Goal: Task Accomplishment & Management: Complete application form

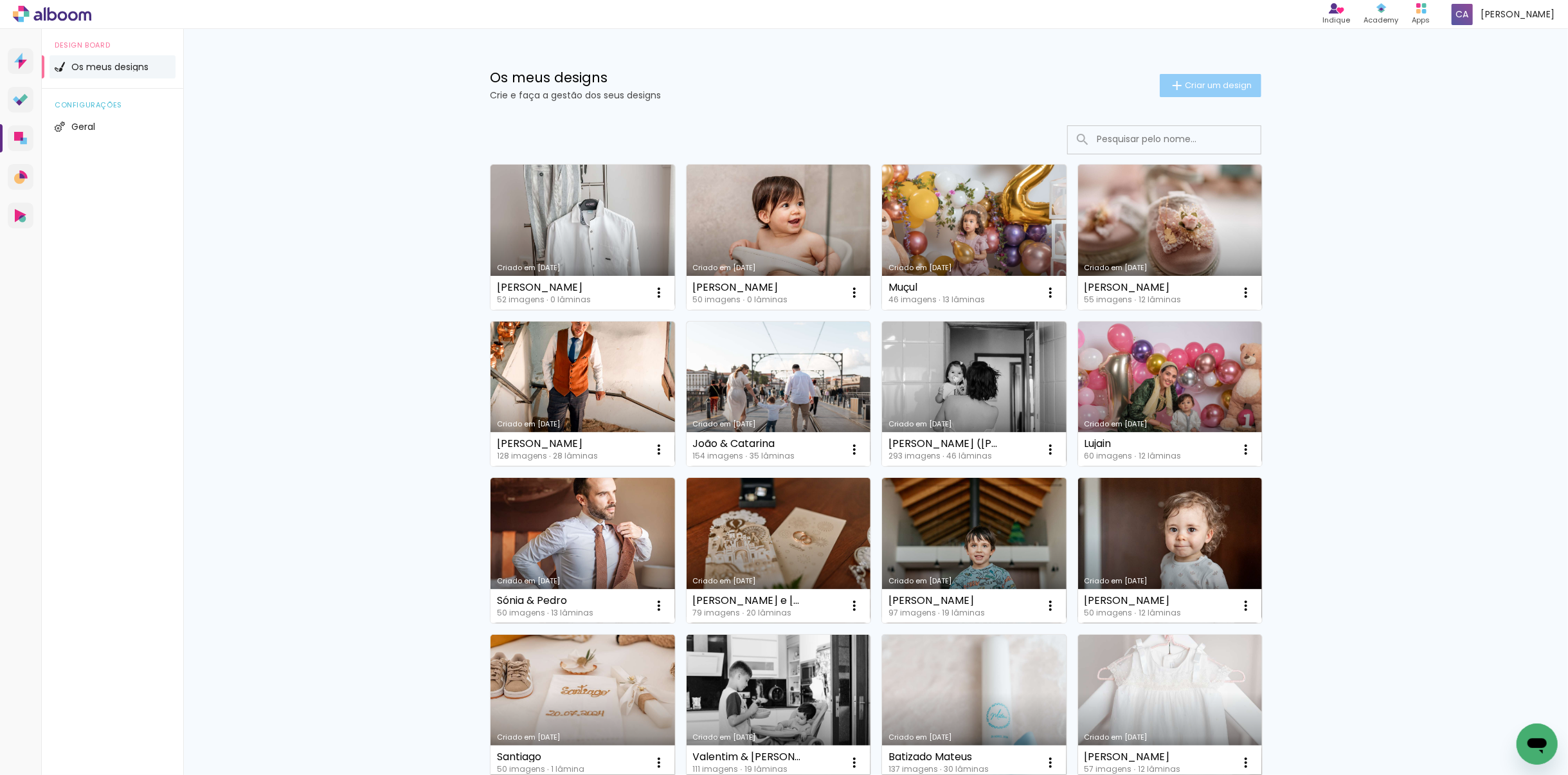
click at [1241, 87] on span "Criar um design" at bounding box center [1218, 85] width 67 height 9
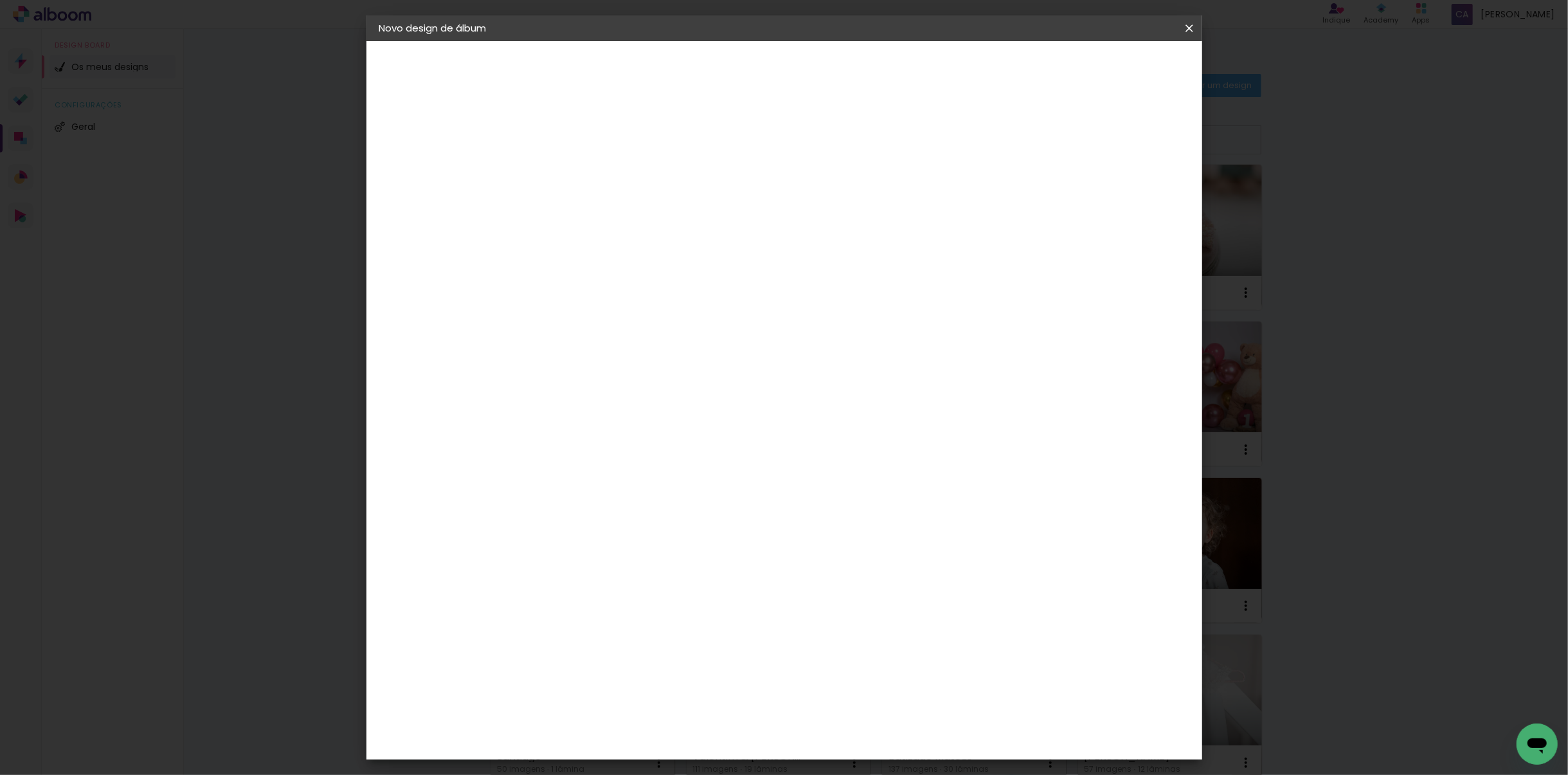
click at [590, 175] on input at bounding box center [590, 173] width 0 height 20
click at [590, 174] on input at bounding box center [590, 173] width 0 height 20
click at [590, 178] on input at bounding box center [590, 173] width 0 height 20
click at [590, 177] on input at bounding box center [590, 173] width 0 height 20
type input "Carla &"
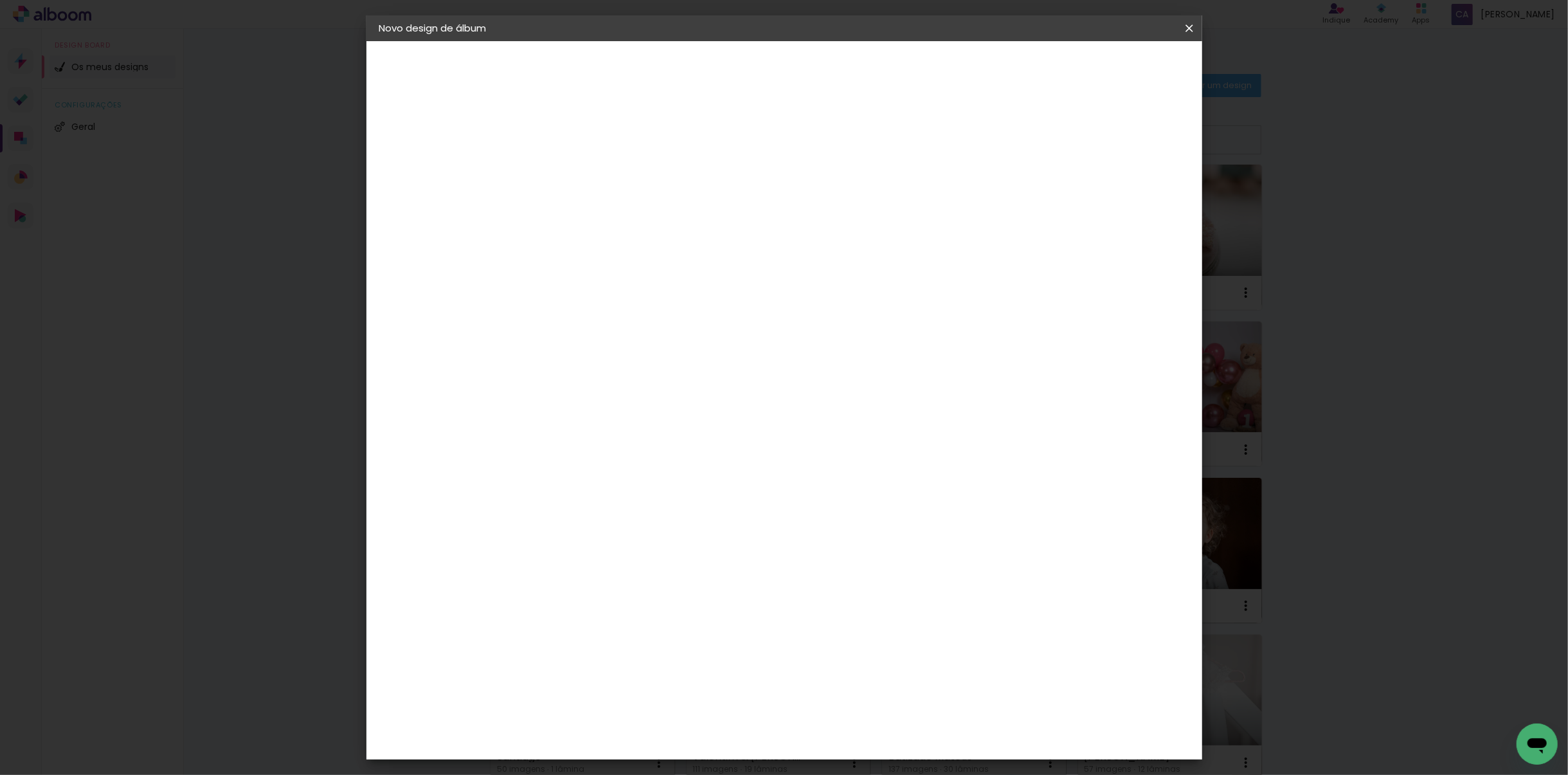
type paper-input "Carla &"
click at [594, 158] on paper-input-container "Título do álbum Carla &" at bounding box center [590, 173] width 9 height 32
click at [590, 174] on input "Carla &" at bounding box center [590, 173] width 0 height 20
type input "[PERSON_NAME] & [PERSON_NAME]"
type paper-input "[PERSON_NAME] & [PERSON_NAME]"
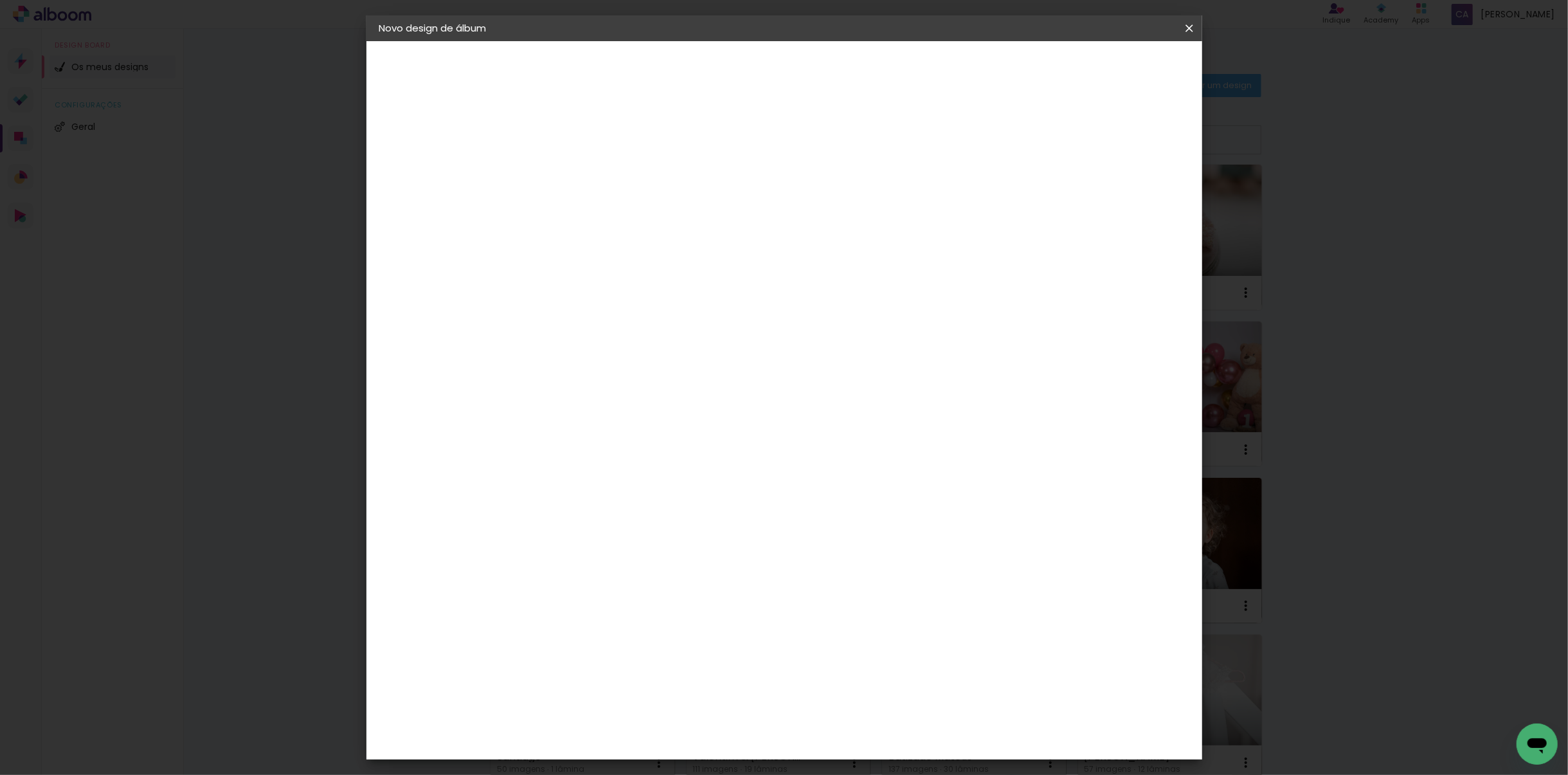
click at [0, 0] on slot "Avançar" at bounding box center [0, 0] width 0 height 0
click at [666, 299] on paper-item "DreambooksPro" at bounding box center [609, 290] width 113 height 28
click at [778, 76] on paper-button "Avançar" at bounding box center [746, 68] width 63 height 22
click at [640, 214] on input "text" at bounding box center [615, 224] width 50 height 20
click at [904, 213] on paper-item "Álbum" at bounding box center [867, 213] width 257 height 26
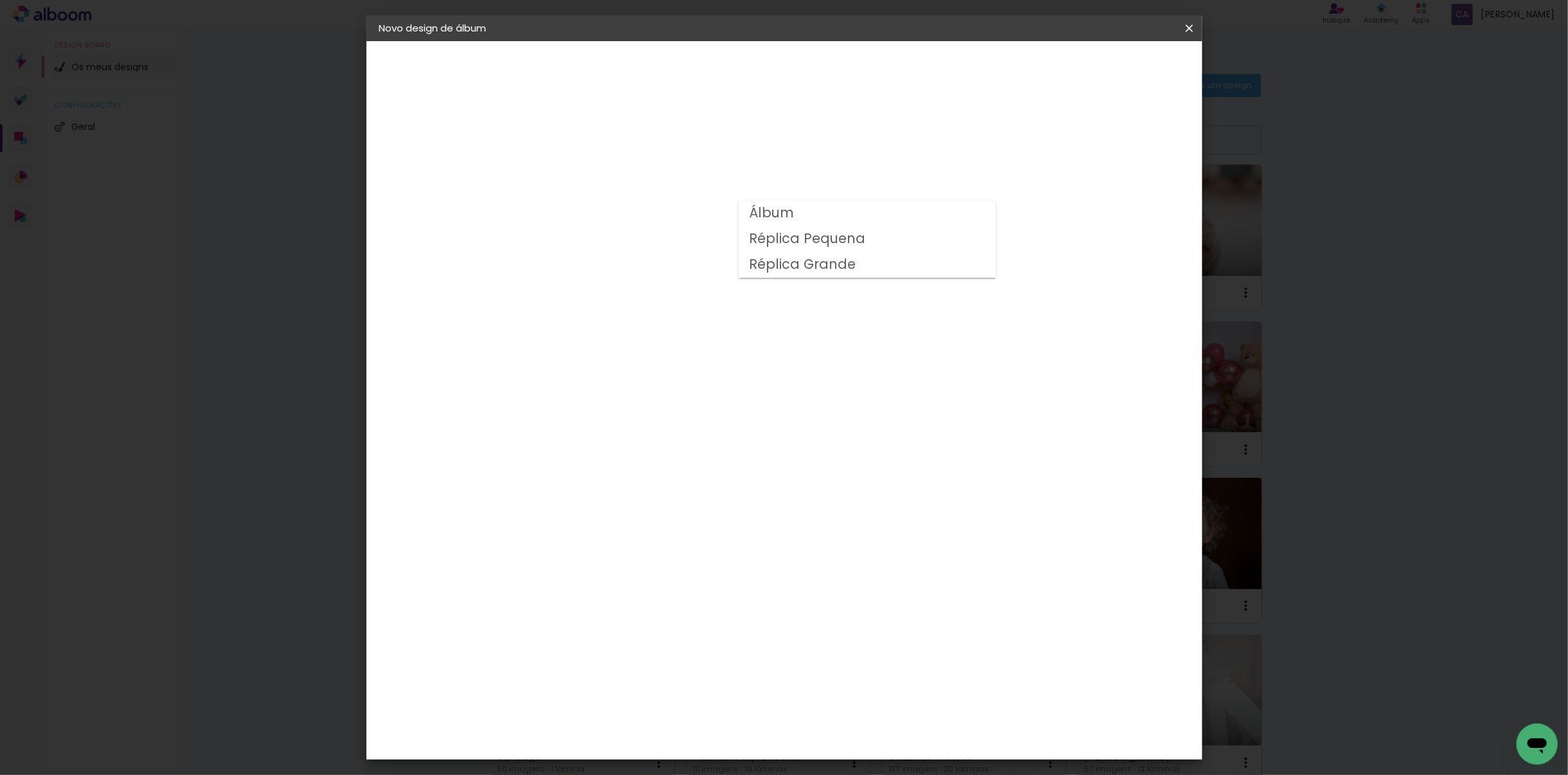
type input "Álbum"
click at [676, 377] on span "30 × 25" at bounding box center [647, 390] width 60 height 26
click at [0, 0] on slot "Avançar" at bounding box center [0, 0] width 0 height 0
click at [1029, 137] on div at bounding box center [1022, 138] width 11 height 11
type paper-checkbox "on"
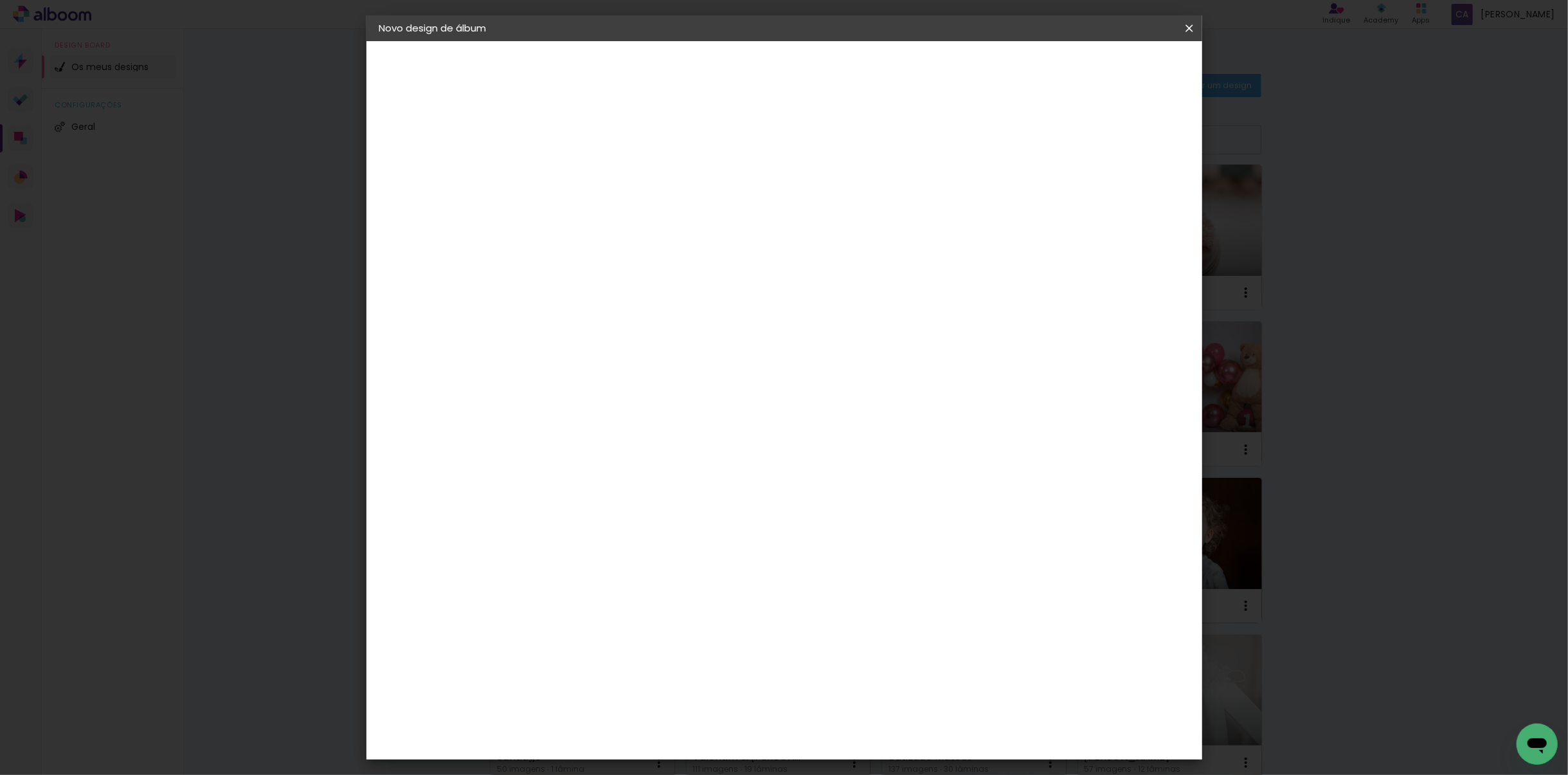
click at [1108, 71] on span "Iniciar design" at bounding box center [1079, 68] width 58 height 9
click at [1108, 70] on span "Iniciar design" at bounding box center [1079, 68] width 58 height 9
click at [854, 256] on div "30 cm Largura da página 25 cm Altura 60 cm Largura da folha (2 páginas) 5 mm Ma…" at bounding box center [837, 205] width 568 height 103
click at [1108, 68] on span "Iniciar design" at bounding box center [1079, 68] width 58 height 9
click at [1133, 107] on div "mm Mostrar margem 30 cm Largura da página 25 cm Altura 60 cm Largura da folha (…" at bounding box center [837, 95] width 607 height 109
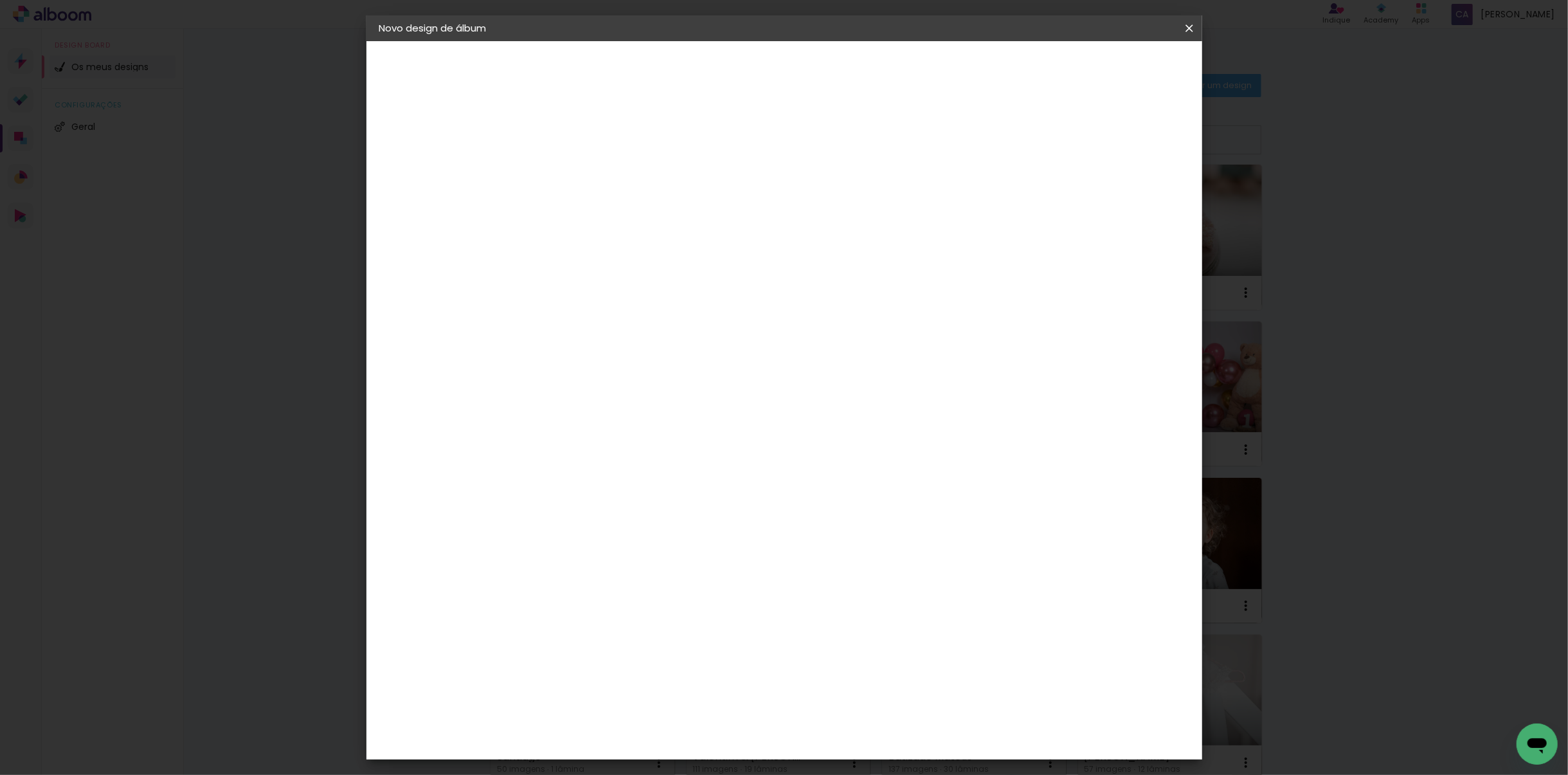
click at [1033, 256] on div "30 cm Largura da página 25 cm Altura 60 cm Largura da folha (2 páginas) 5 mm Ma…" at bounding box center [837, 205] width 568 height 103
click at [1108, 73] on span "Iniciar design" at bounding box center [1079, 68] width 58 height 9
drag, startPoint x: 802, startPoint y: 27, endPoint x: 755, endPoint y: -8, distance: 58.6
click at [755, 0] on html "link( href="../../bower_components/polymer/polymer.html" rel="import" ) picture…" at bounding box center [784, 388] width 1568 height 775
click at [922, 83] on header "Revisão Verifique as configurações do seu álbum. Voltar Iniciar design" at bounding box center [837, 74] width 607 height 66
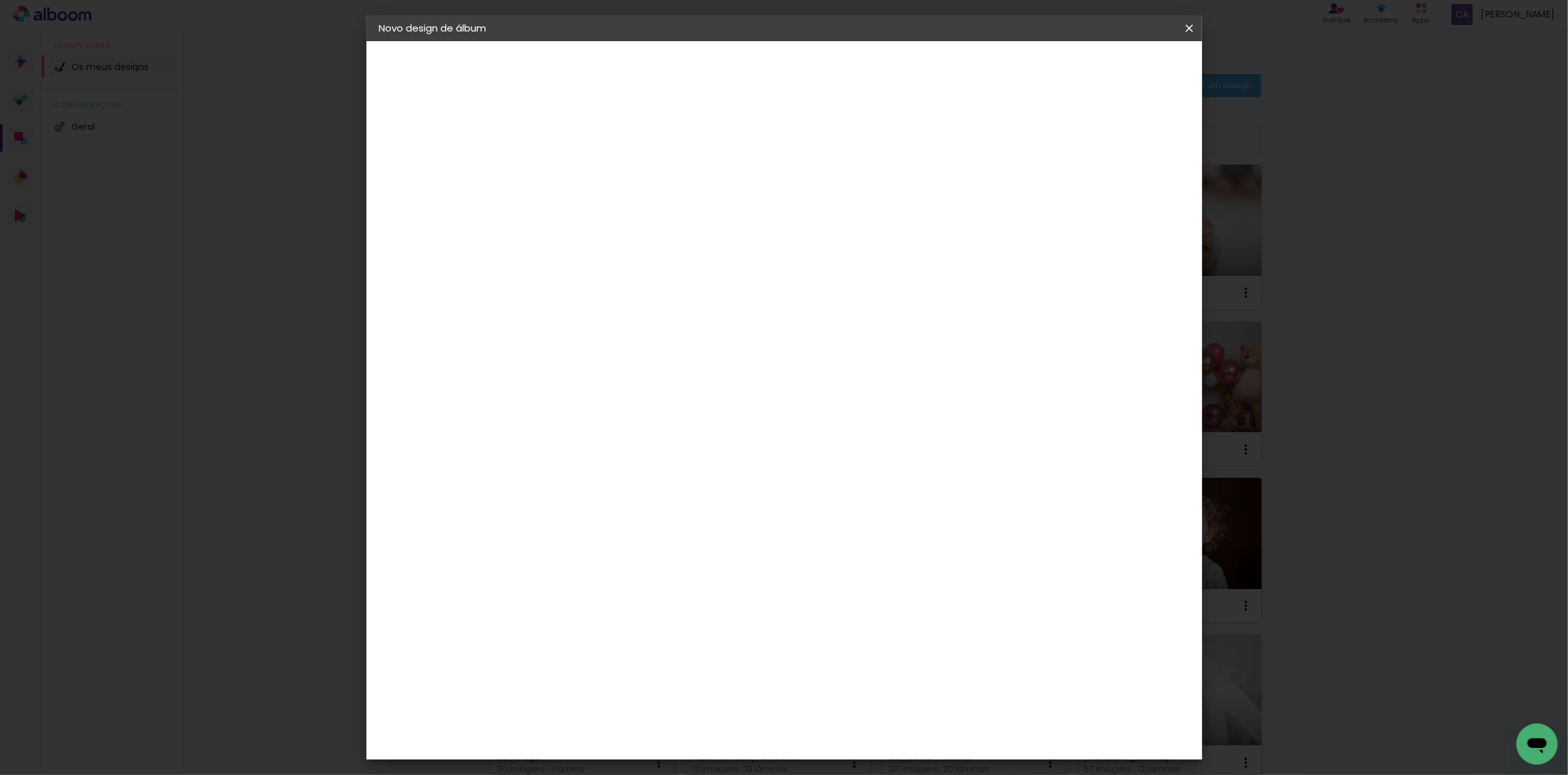
click at [1108, 71] on span "Iniciar design" at bounding box center [1079, 68] width 58 height 9
drag, startPoint x: 896, startPoint y: 33, endPoint x: 772, endPoint y: 56, distance: 126.1
click at [0, 0] on slot "Novo design de álbum Iniciar design Iniciar design" at bounding box center [0, 0] width 0 height 0
click at [915, 256] on div "30 cm Largura da página 25 cm Altura 60 cm Largura da folha (2 páginas) 5 mm Ma…" at bounding box center [837, 205] width 568 height 103
click at [1122, 74] on paper-button "Iniciar design" at bounding box center [1079, 68] width 84 height 22
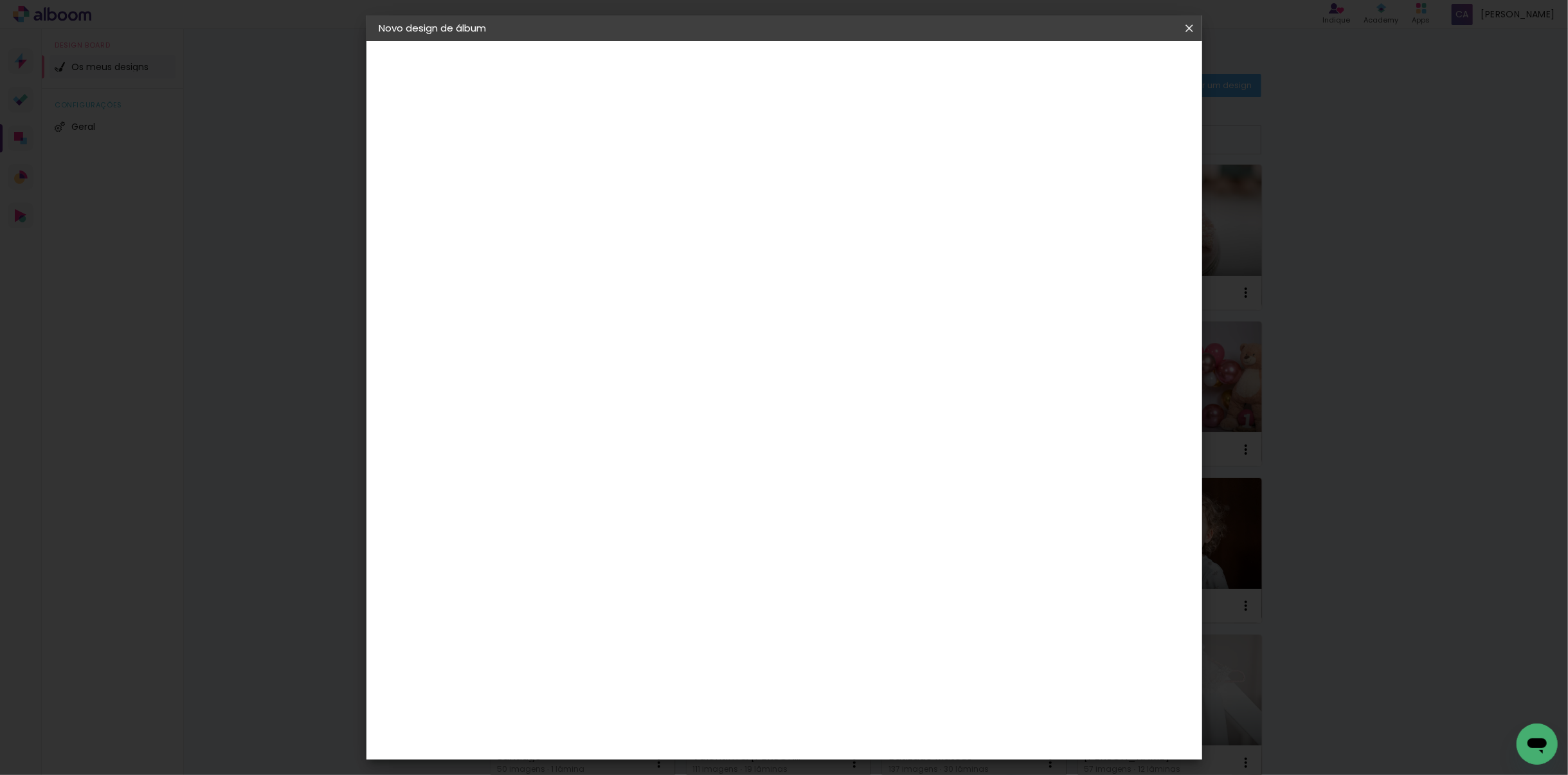
click at [1187, 27] on iron-icon at bounding box center [1189, 28] width 15 height 13
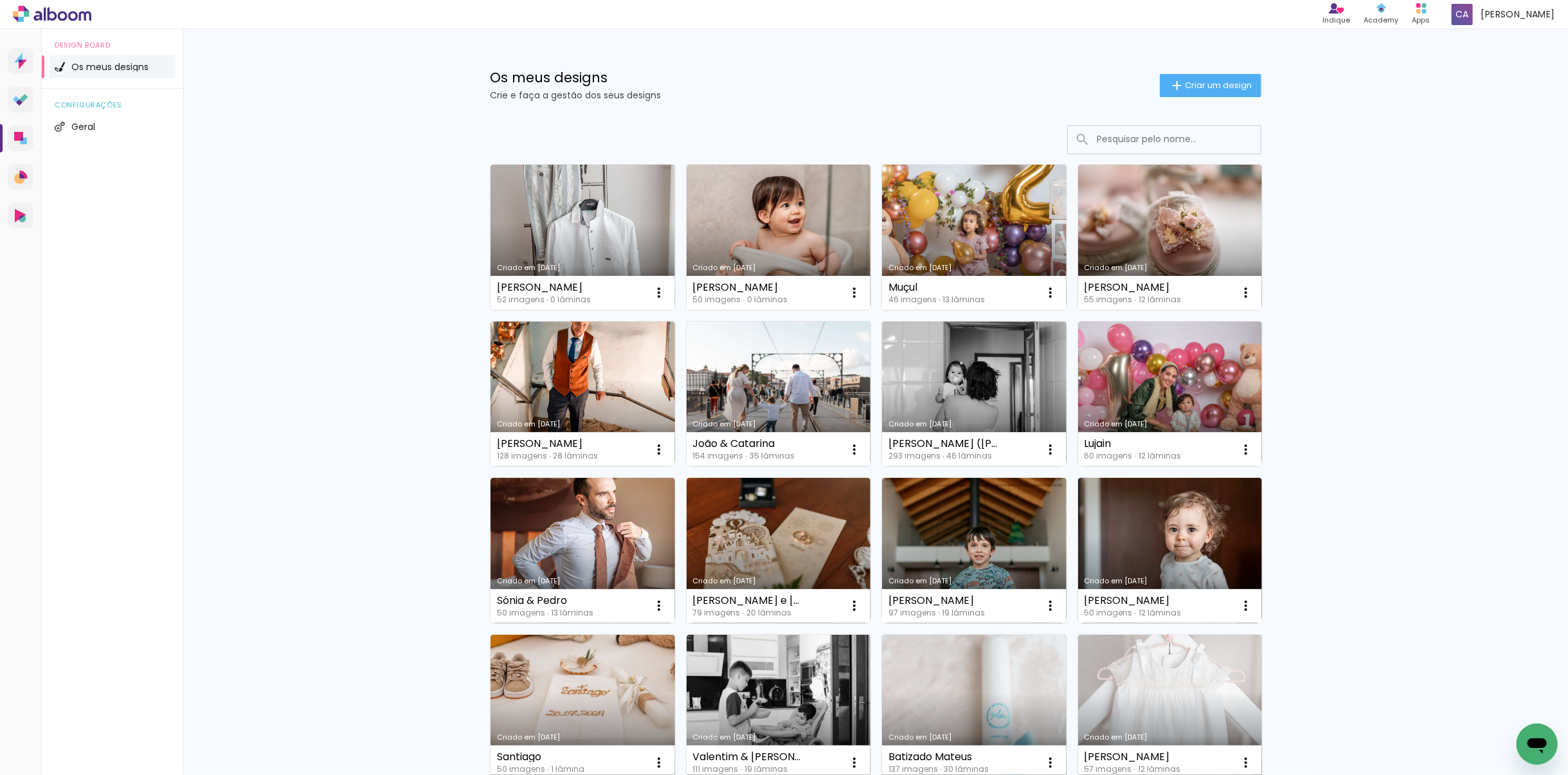
click at [1373, 325] on div "Os meus designs Crie e faça a gestão dos seus designs Criar um design Criado em…" at bounding box center [876, 712] width 1385 height 1367
click at [1217, 82] on span "Criar um design" at bounding box center [1218, 85] width 67 height 9
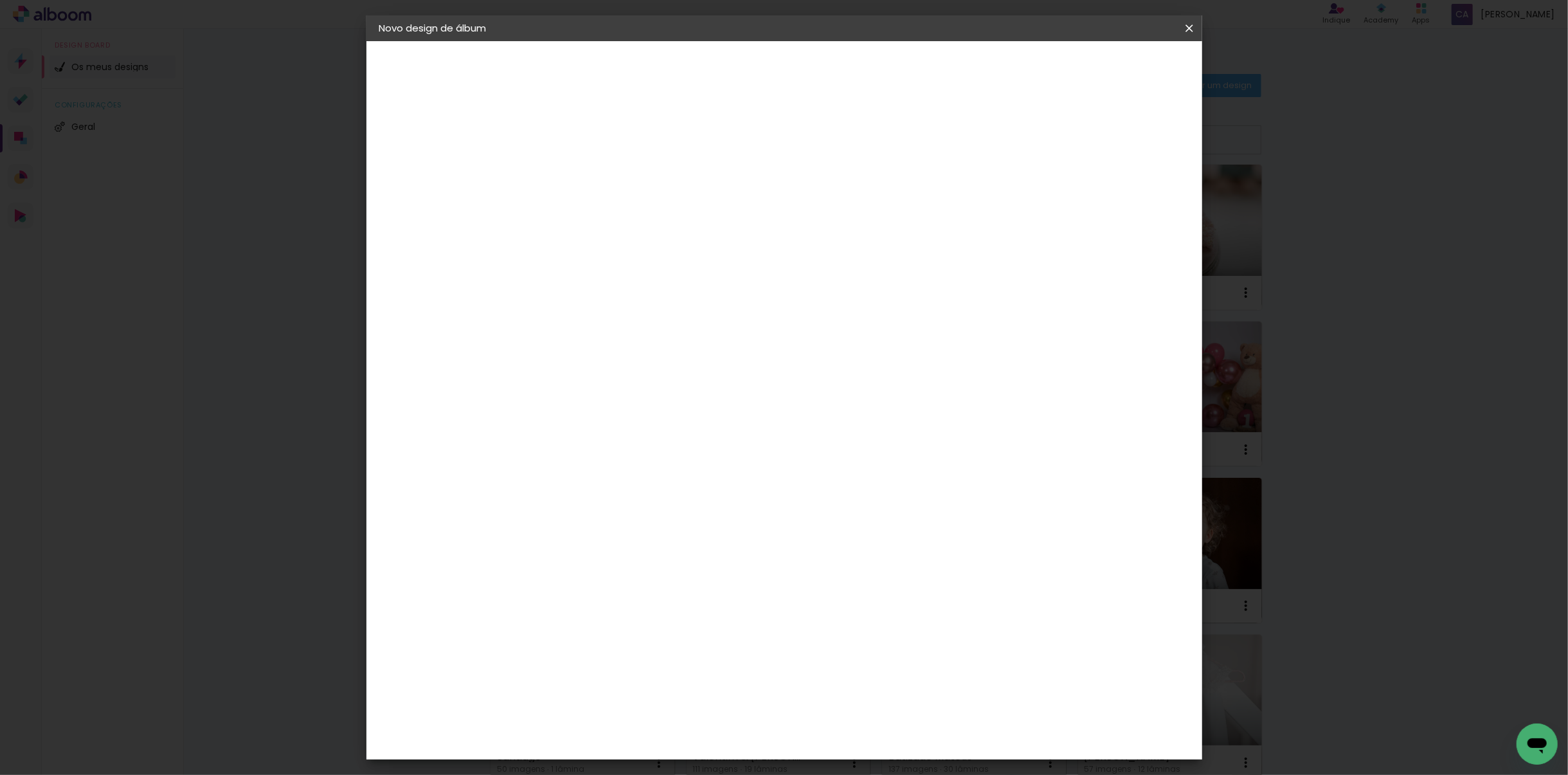
click at [1182, 26] on iron-icon at bounding box center [1189, 28] width 15 height 13
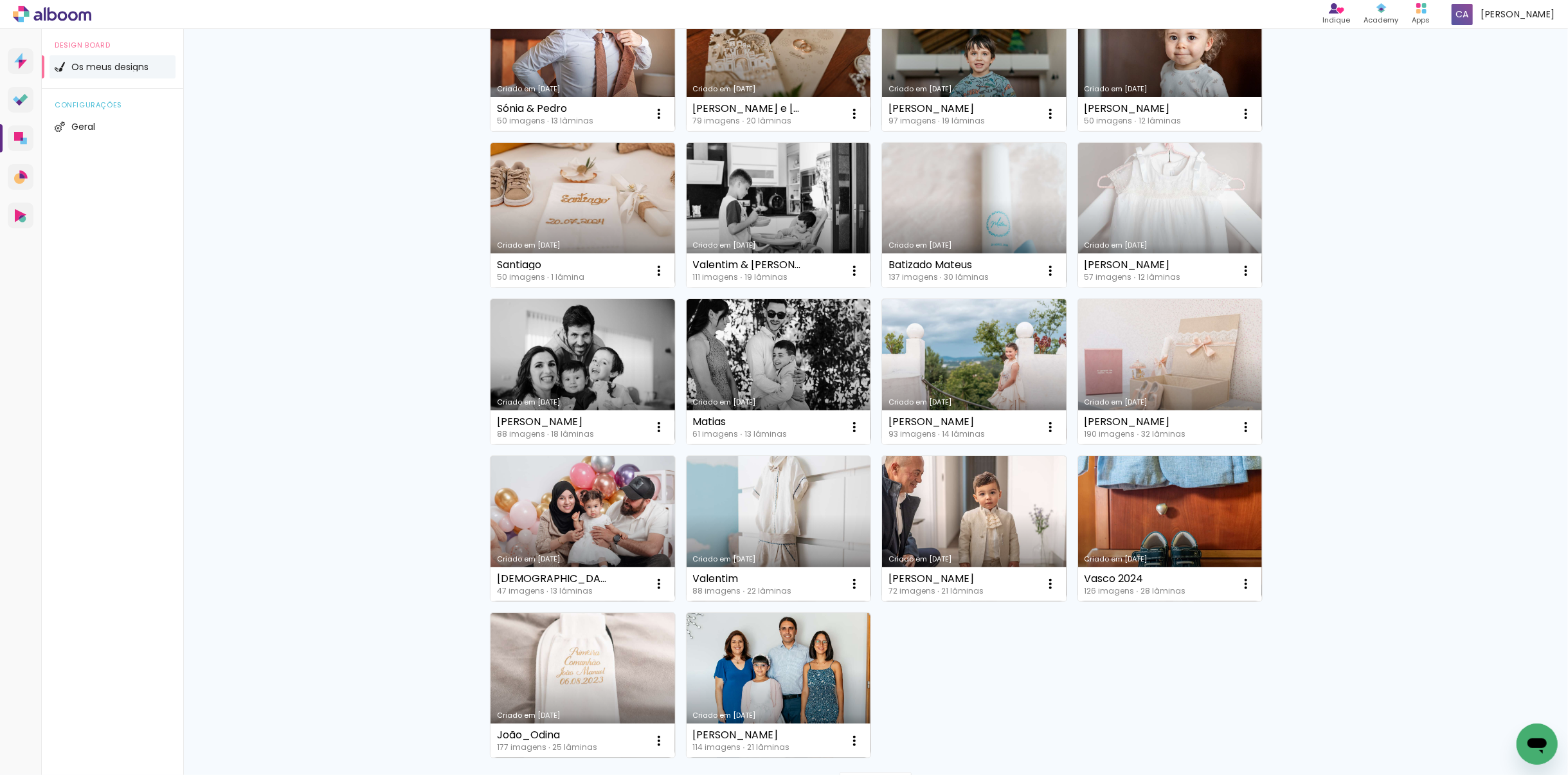
scroll to position [619, 0]
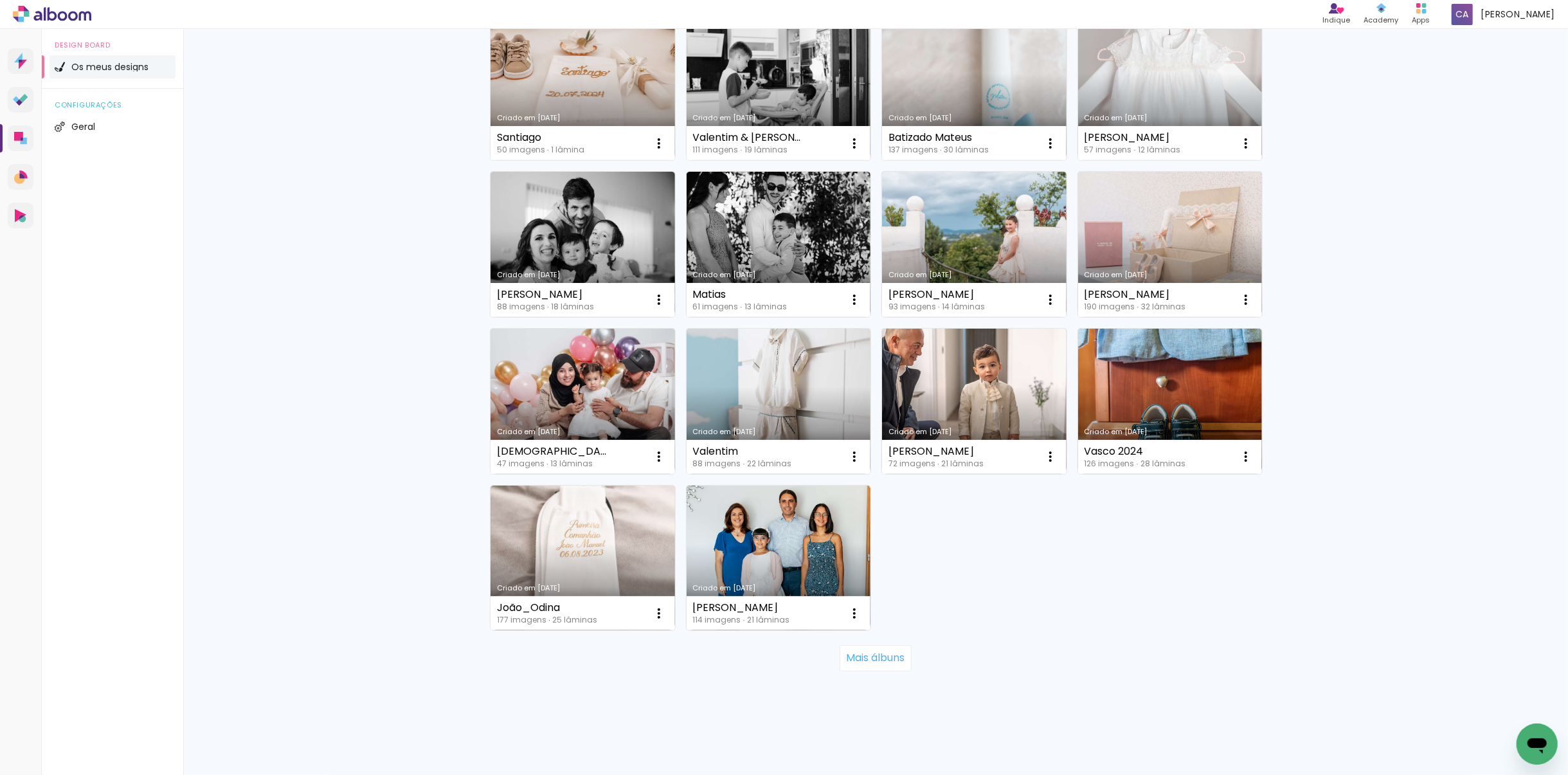
click at [1077, 592] on div "Criado em [DATE] [PERSON_NAME] 52 imagens ∙ 0 lâminas Abrir Fazer uma cópia Exc…" at bounding box center [876, 87] width 783 height 1096
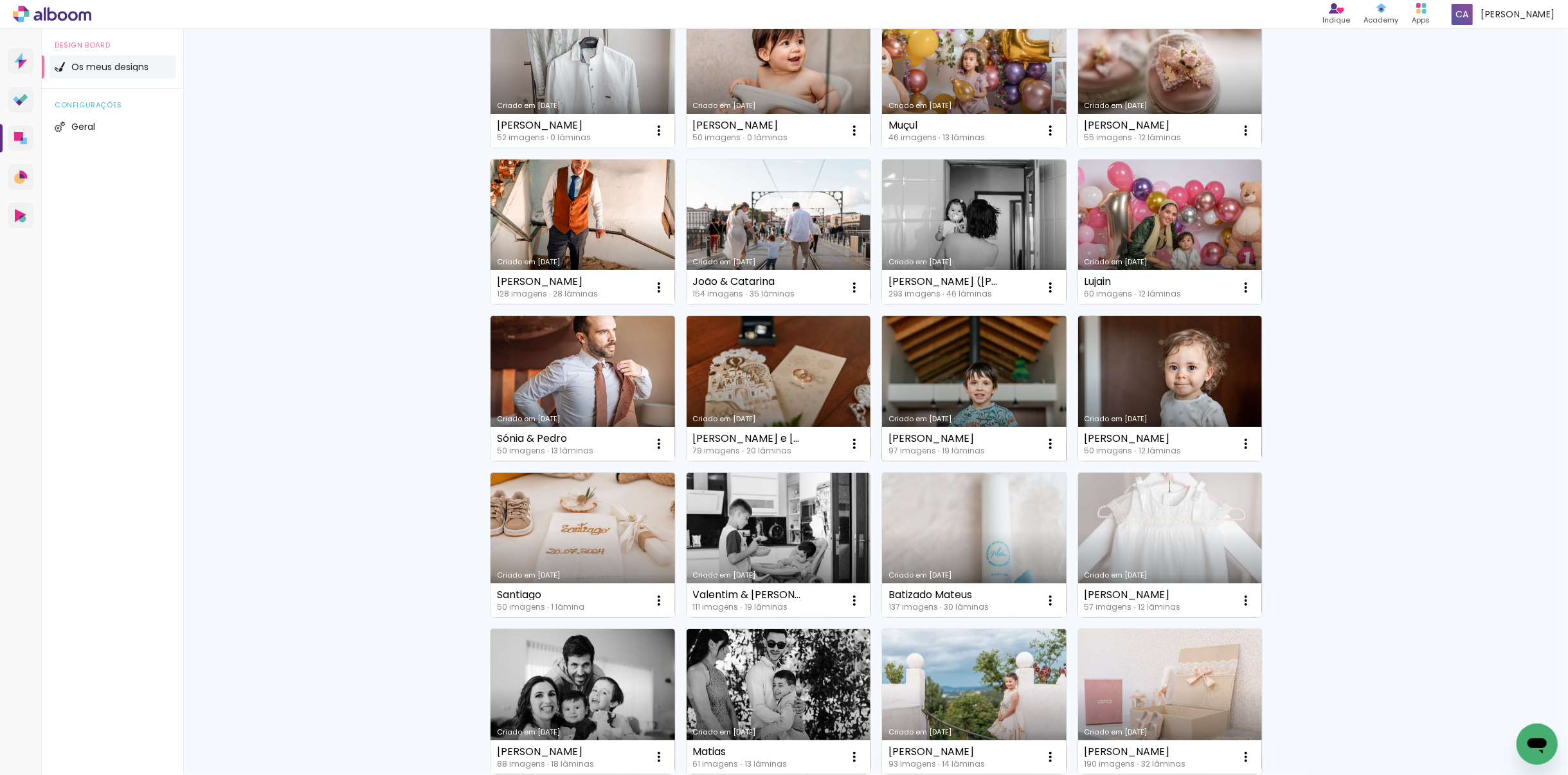
scroll to position [0, 0]
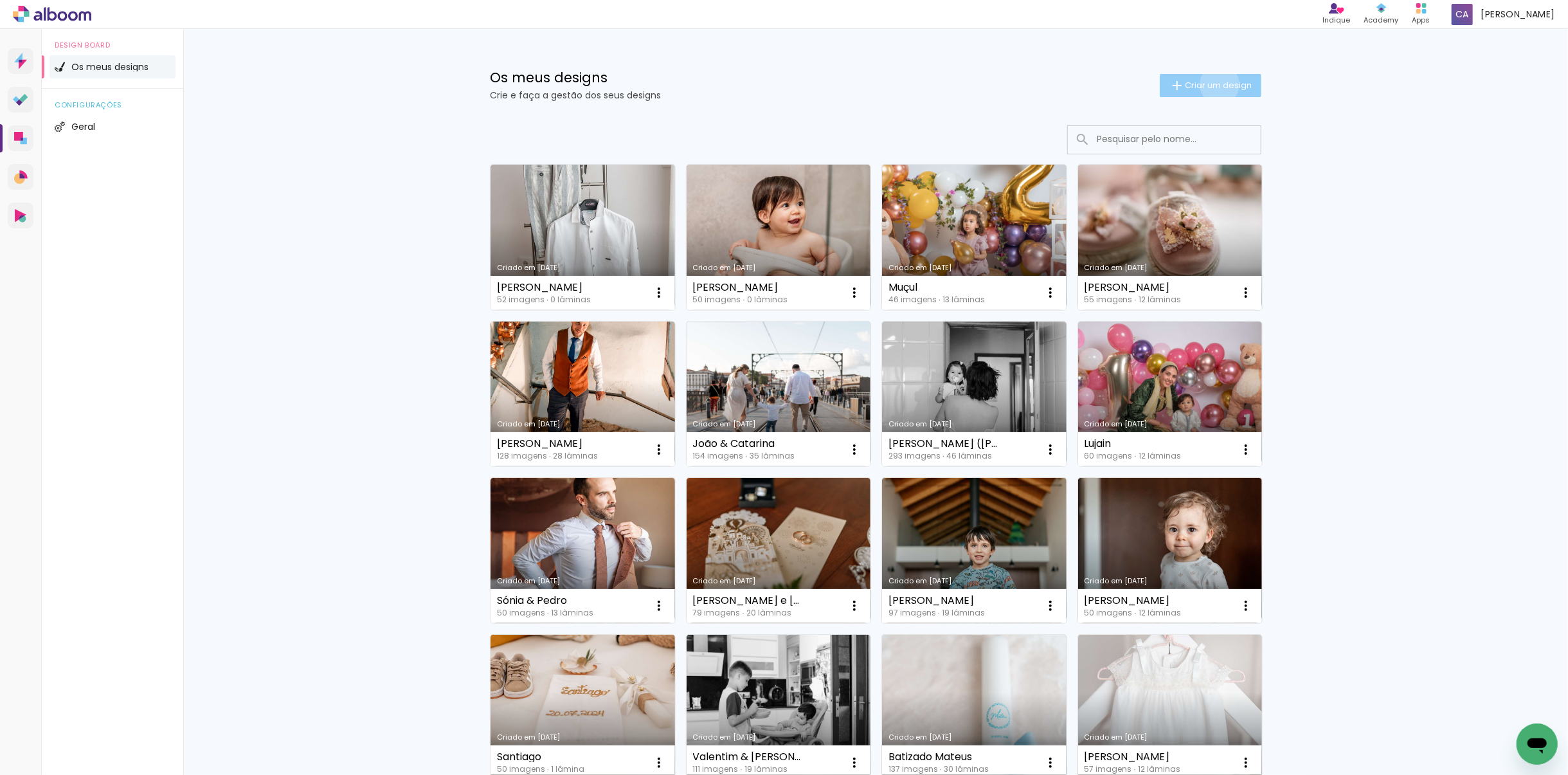
click at [1213, 84] on span "Criar um design" at bounding box center [1218, 85] width 67 height 9
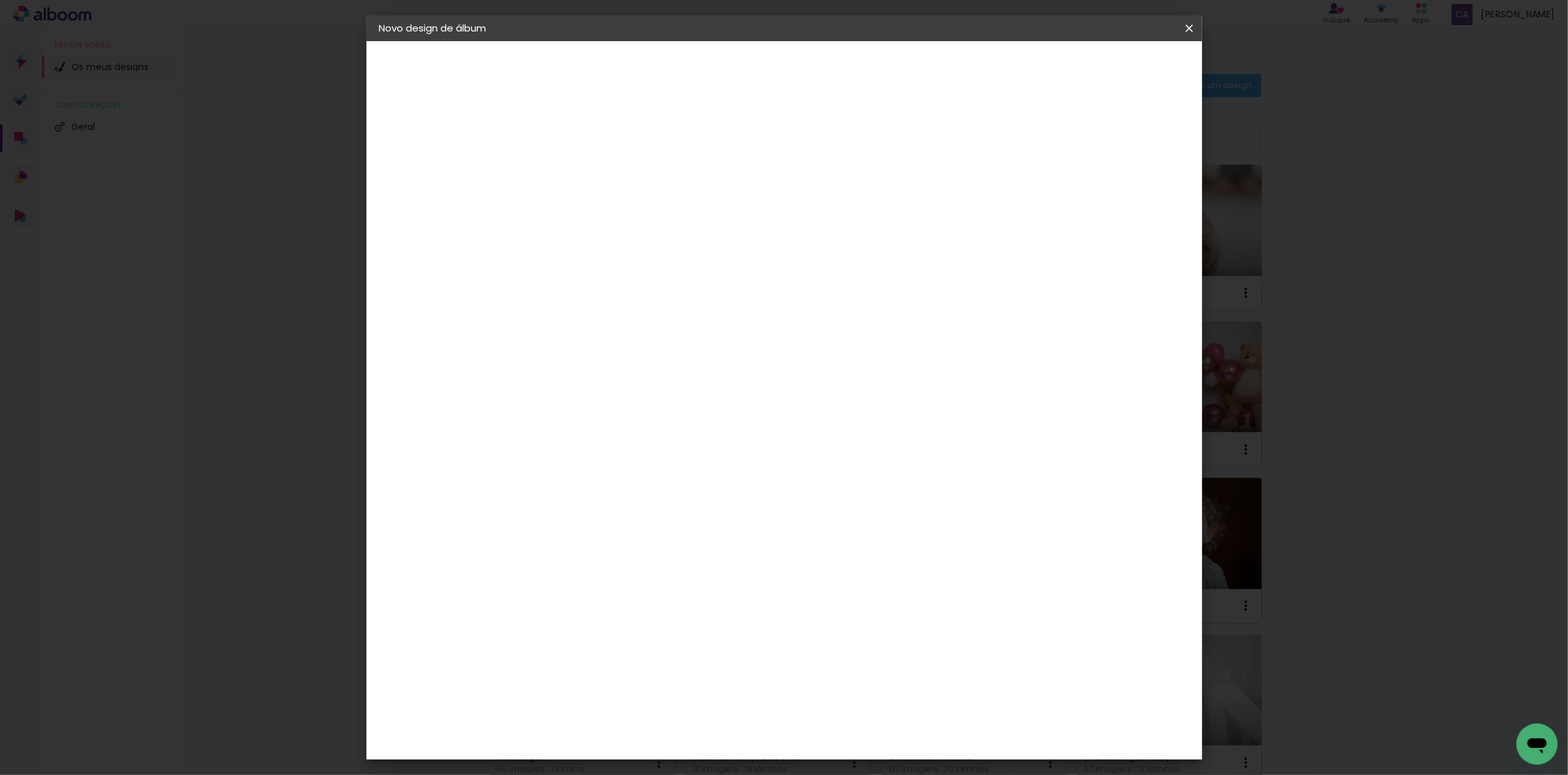
click at [1108, 70] on span "Iniciar design" at bounding box center [1079, 68] width 58 height 9
click at [1029, 139] on div at bounding box center [1022, 138] width 11 height 11
click at [1195, 30] on iron-icon at bounding box center [1189, 28] width 15 height 13
